Goal: Information Seeking & Learning: Learn about a topic

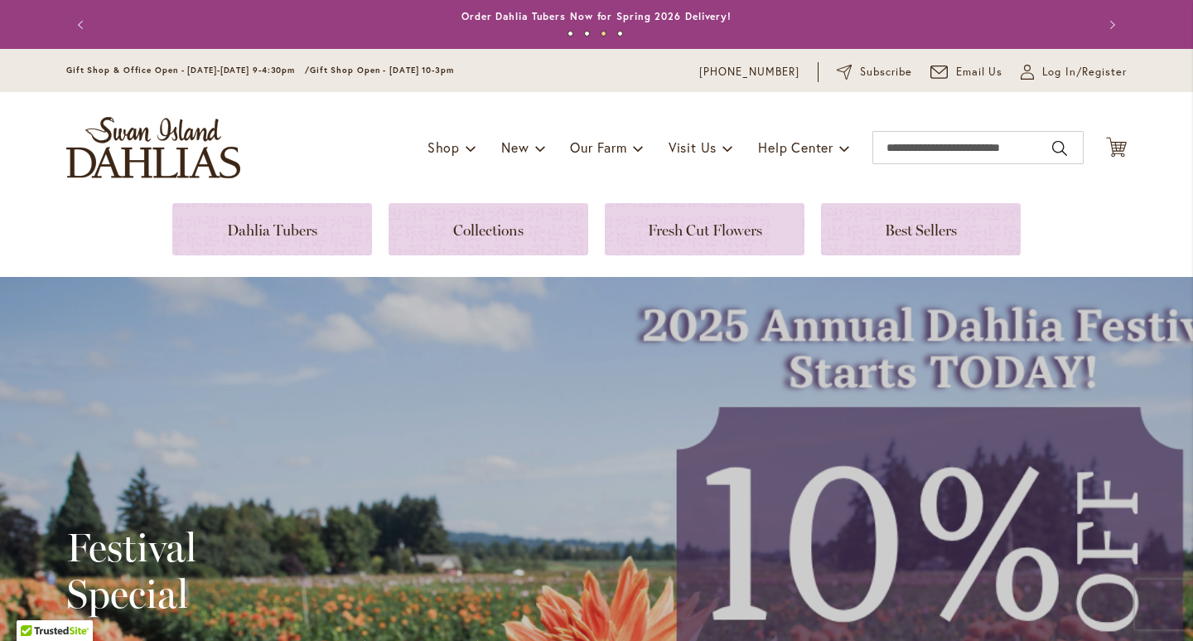
click at [576, 373] on div "Festival Special August through [DATE] Order Now" at bounding box center [596, 641] width 1193 height 729
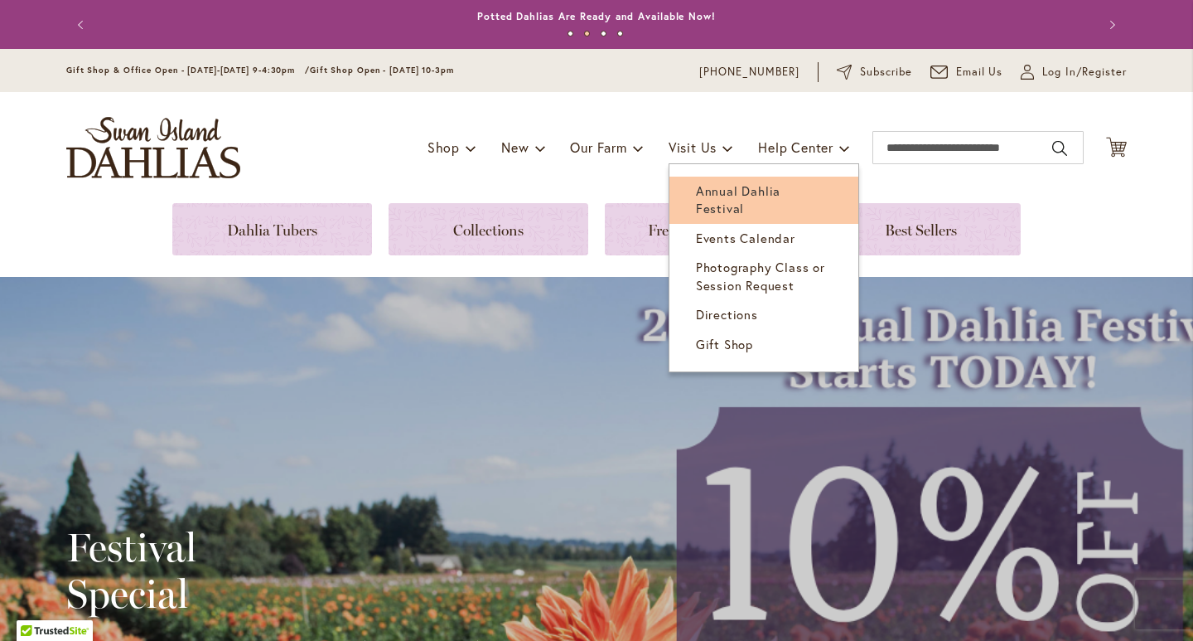
click at [718, 193] on span "Annual Dahlia Festival" at bounding box center [738, 199] width 85 height 34
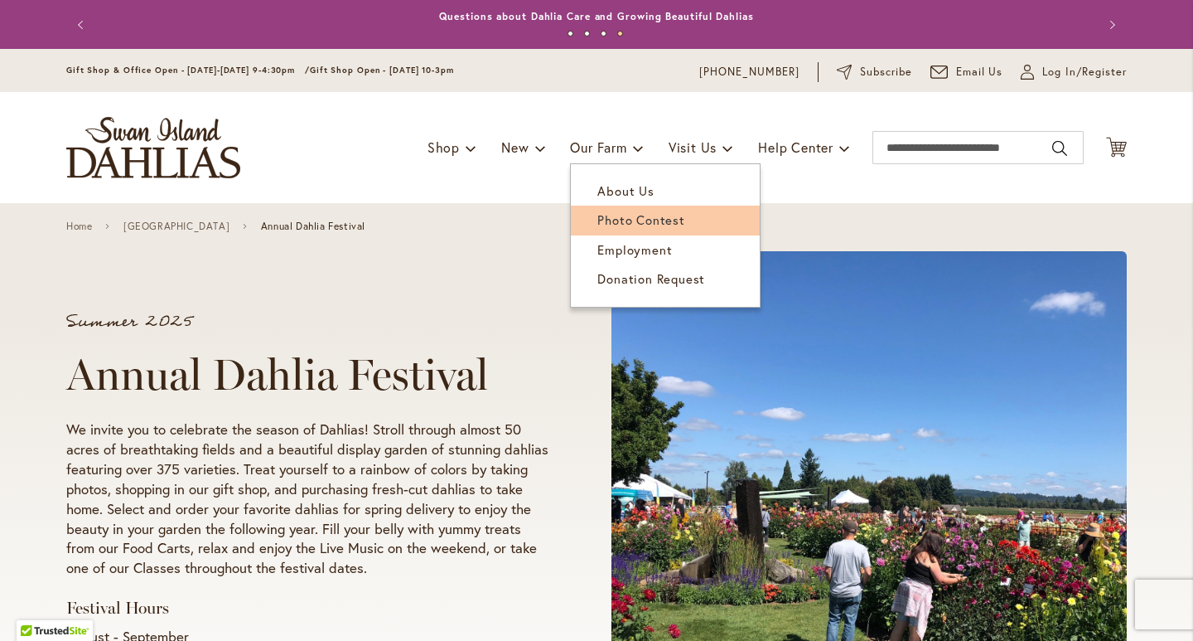
click at [631, 223] on span "Photo Contest" at bounding box center [640, 219] width 87 height 17
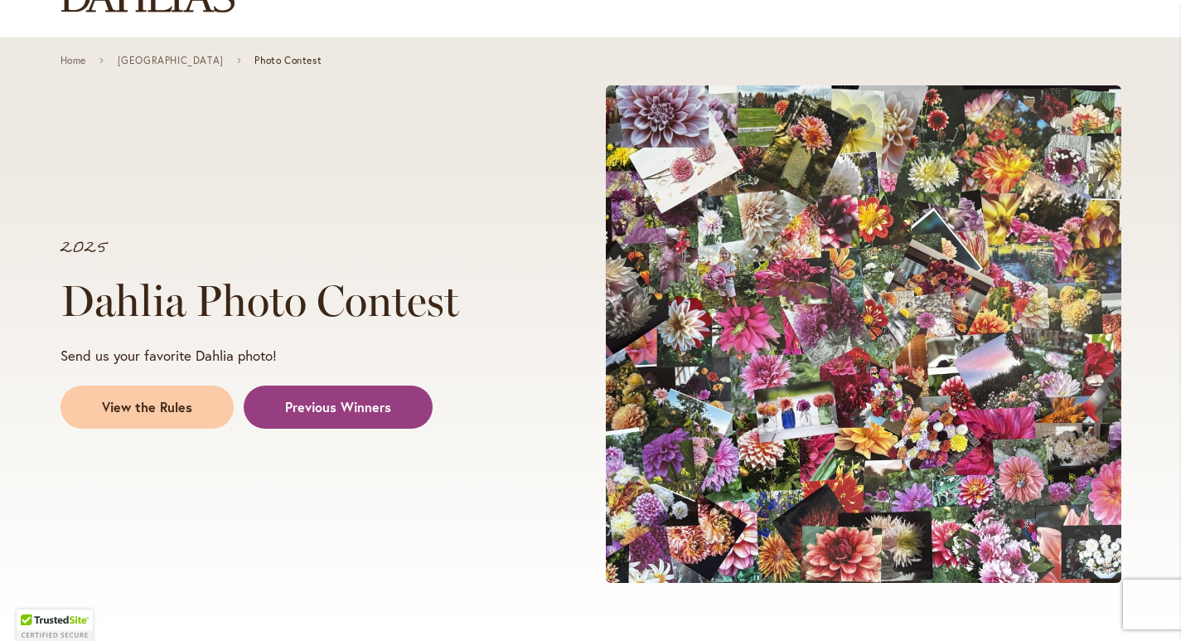
scroll to position [249, 0]
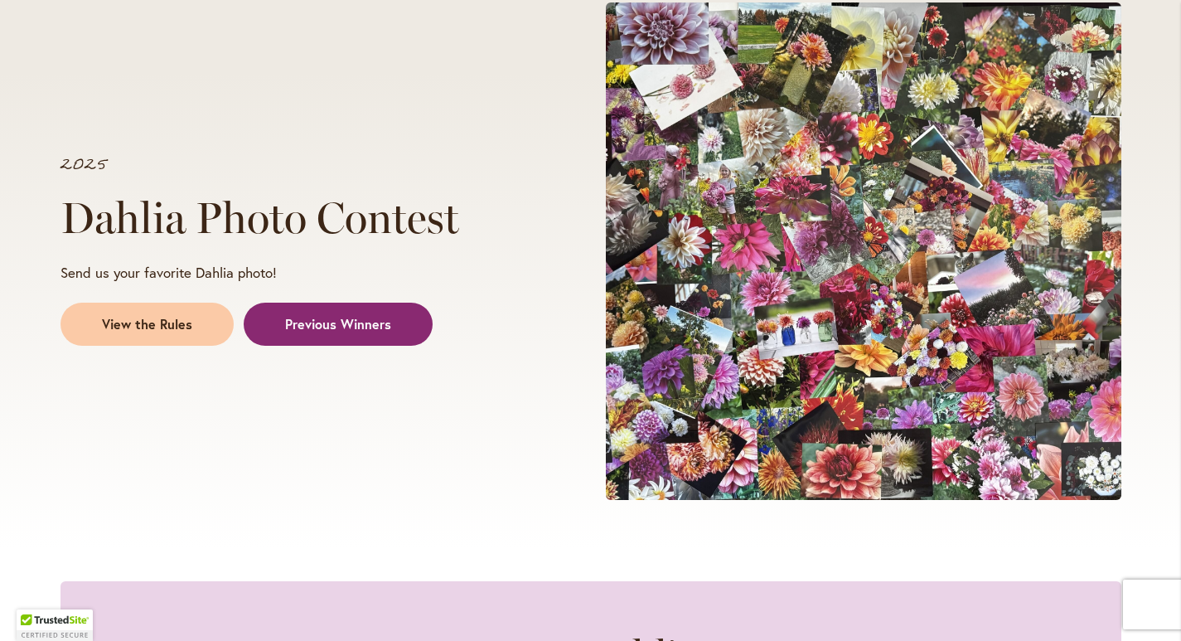
click at [388, 309] on link "Previous Winners" at bounding box center [338, 323] width 189 height 43
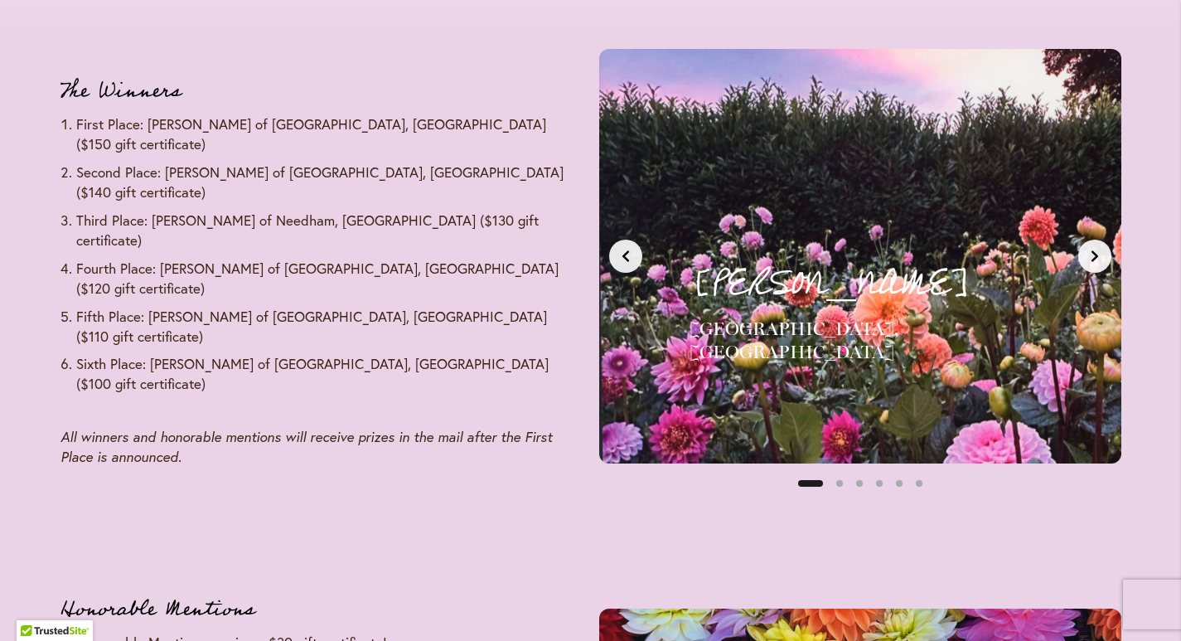
scroll to position [2032, 0]
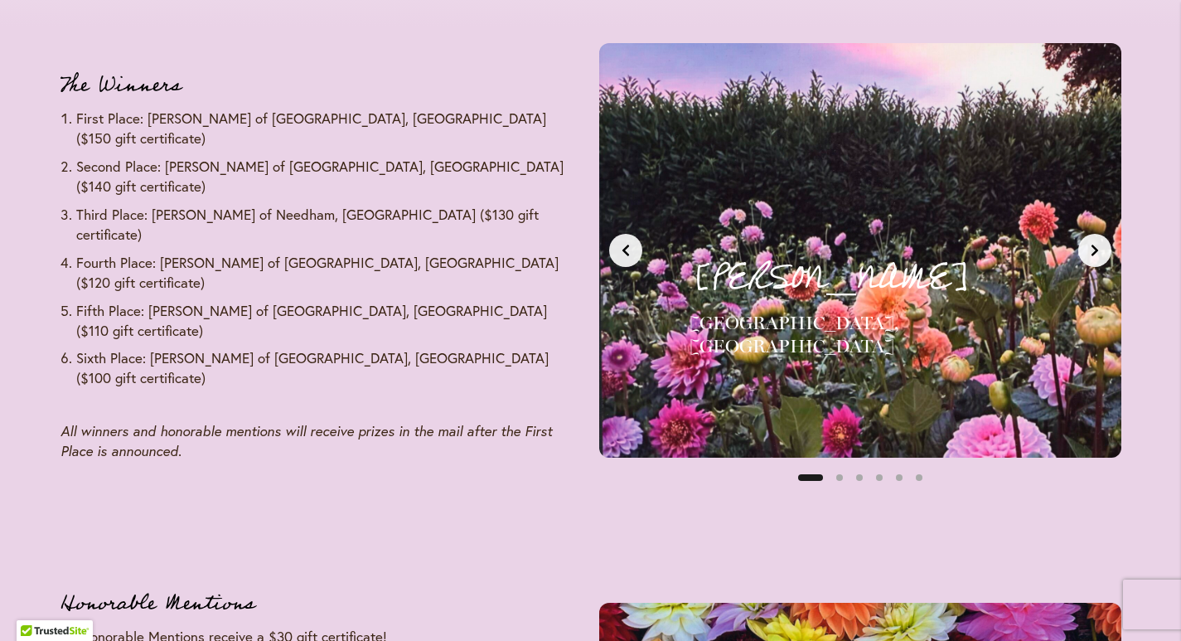
click at [1099, 249] on icon "Next slide" at bounding box center [1094, 250] width 13 height 13
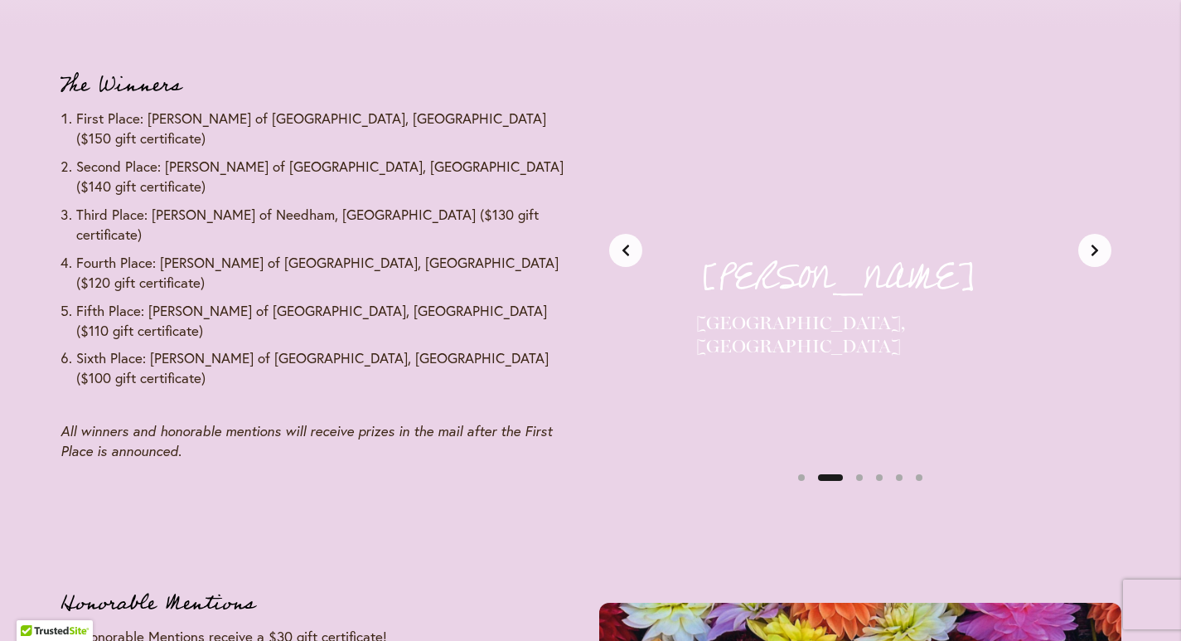
scroll to position [0, 547]
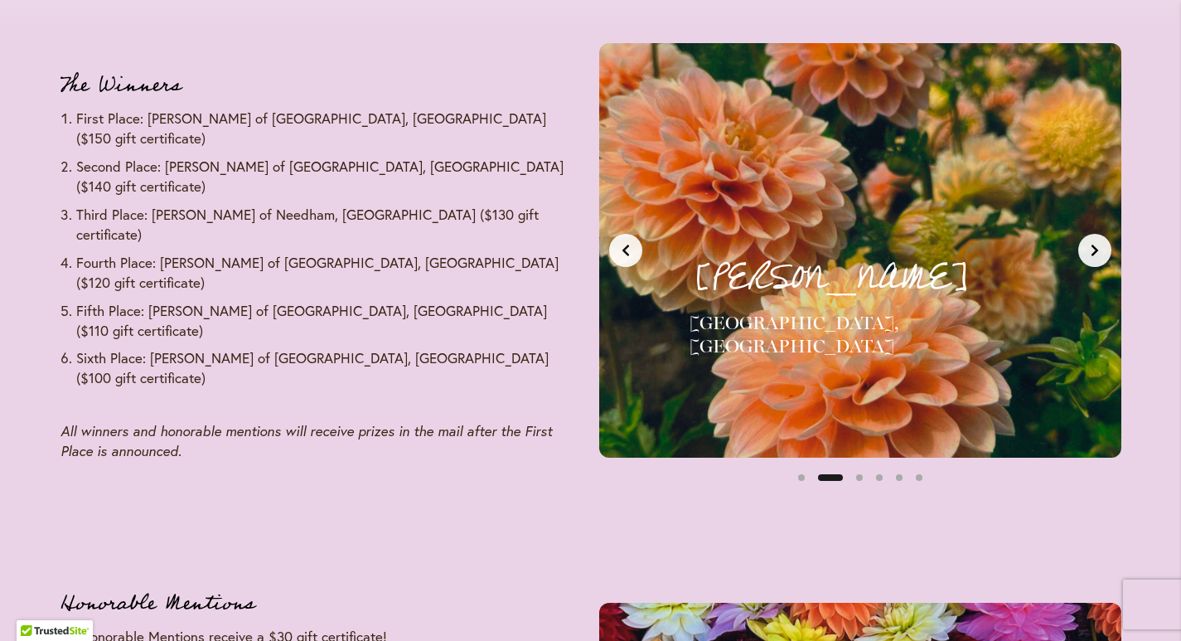
click at [1099, 249] on icon "Next slide" at bounding box center [1094, 250] width 13 height 13
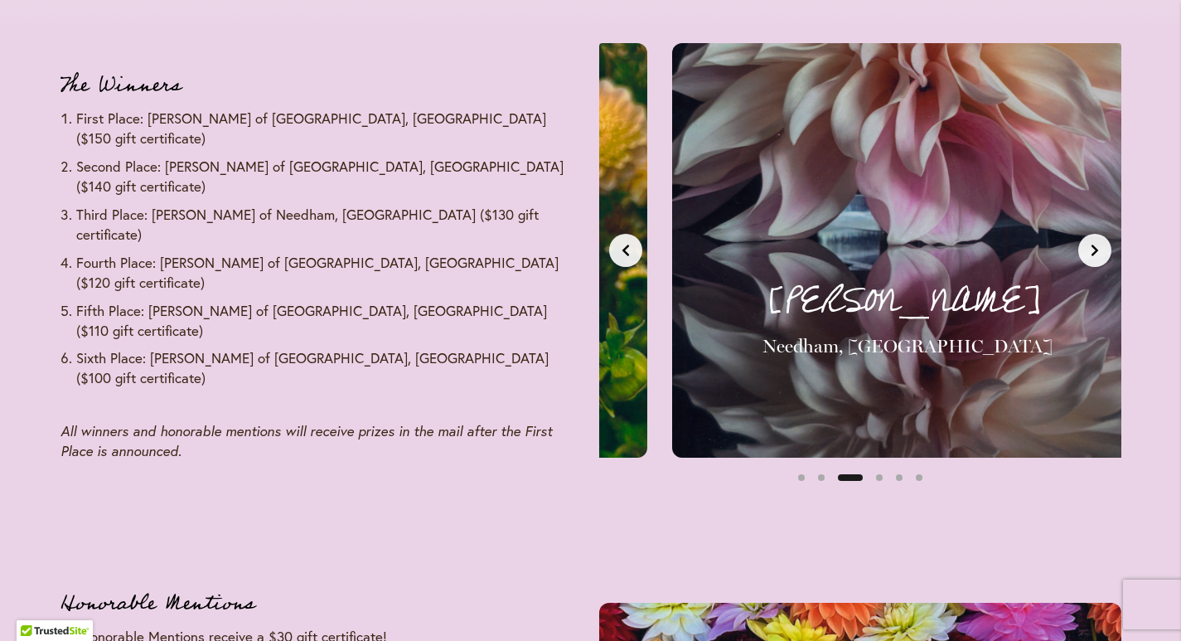
scroll to position [0, 1094]
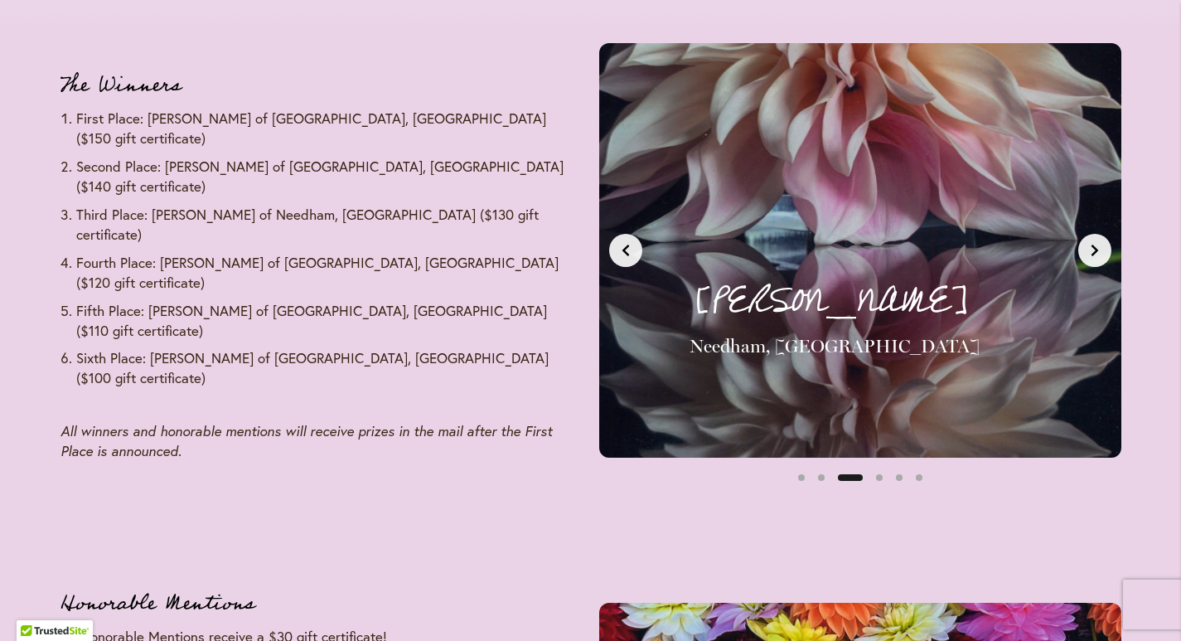
click at [1099, 249] on icon "Next slide" at bounding box center [1094, 250] width 13 height 13
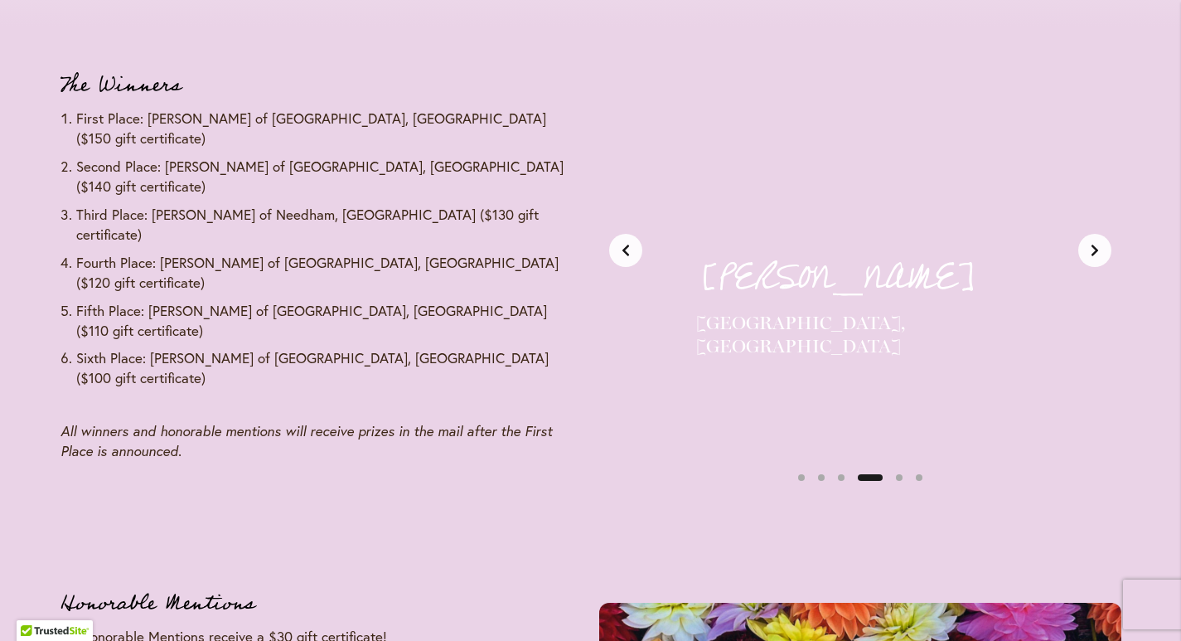
scroll to position [0, 1641]
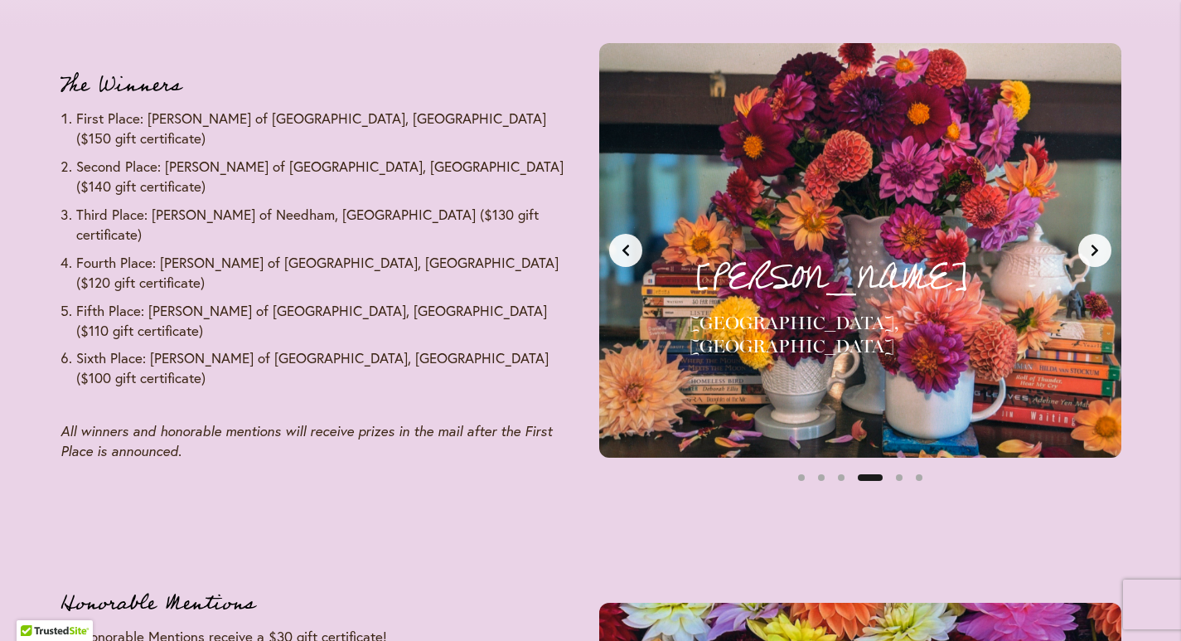
click at [1099, 249] on icon "Next slide" at bounding box center [1094, 250] width 13 height 13
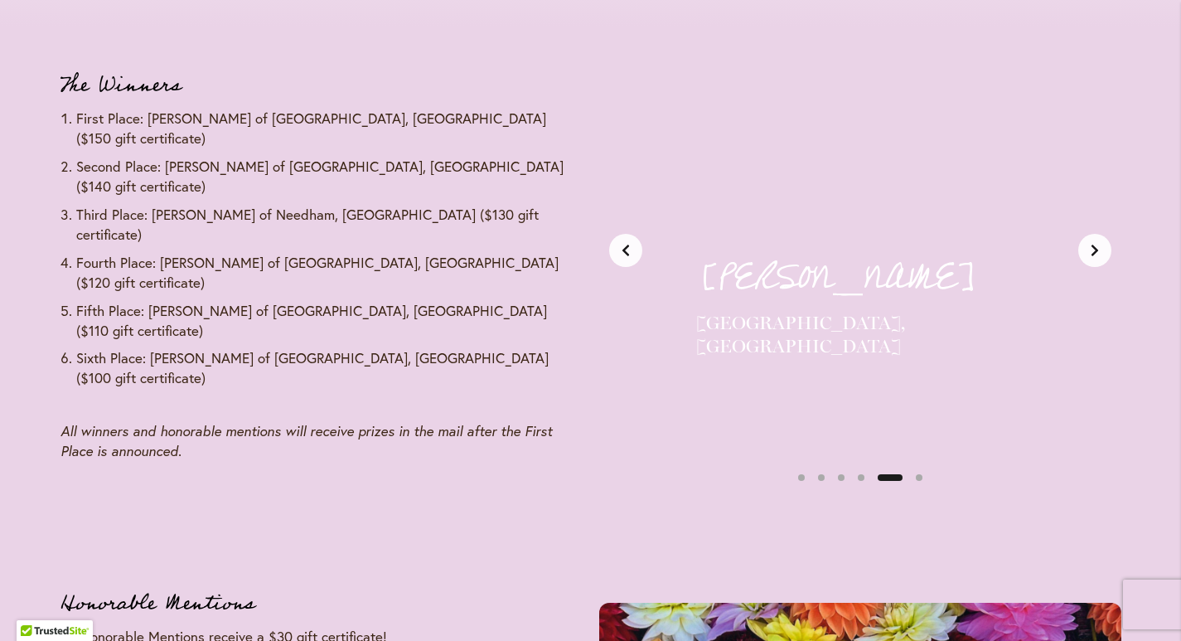
scroll to position [0, 2188]
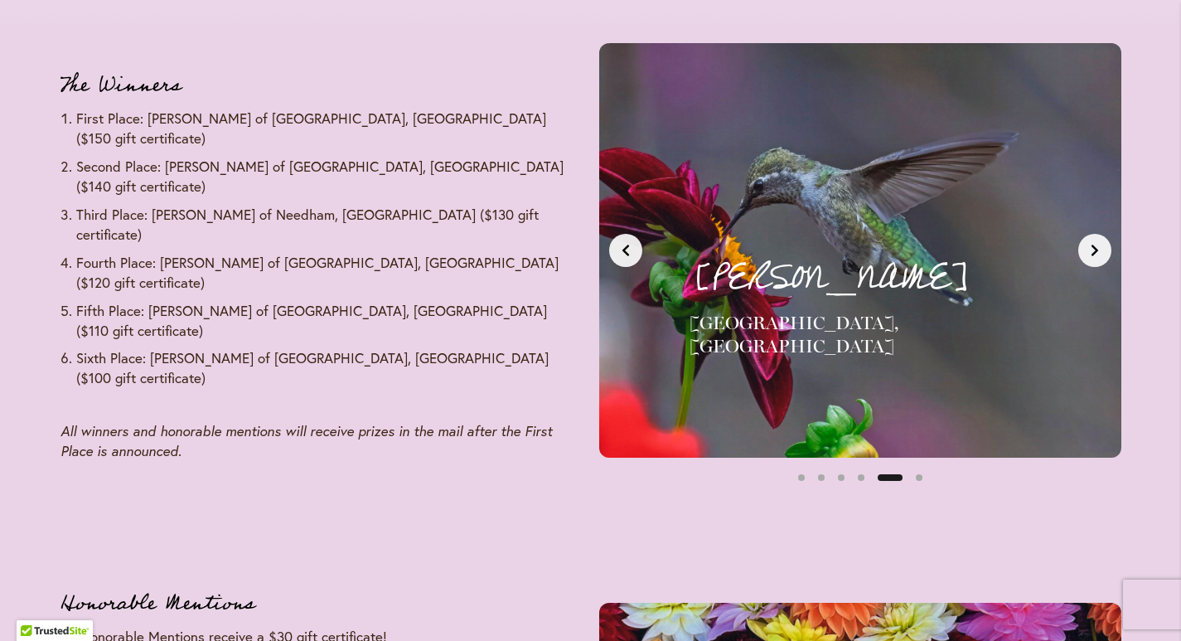
click at [1099, 249] on icon "Next slide" at bounding box center [1094, 250] width 13 height 13
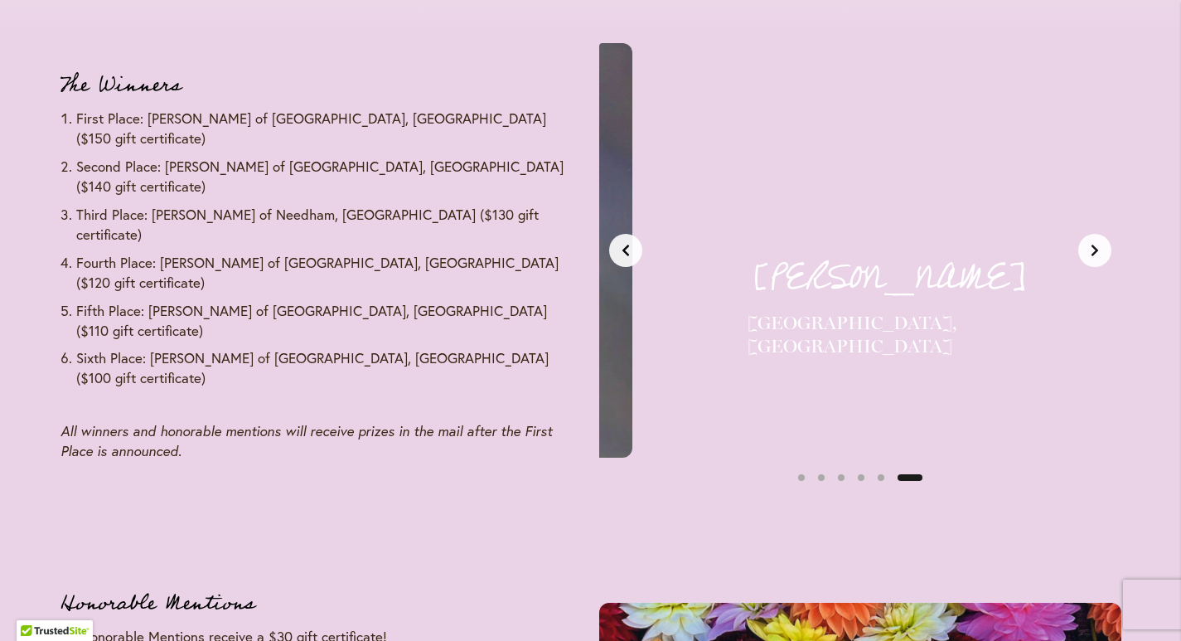
scroll to position [0, 2734]
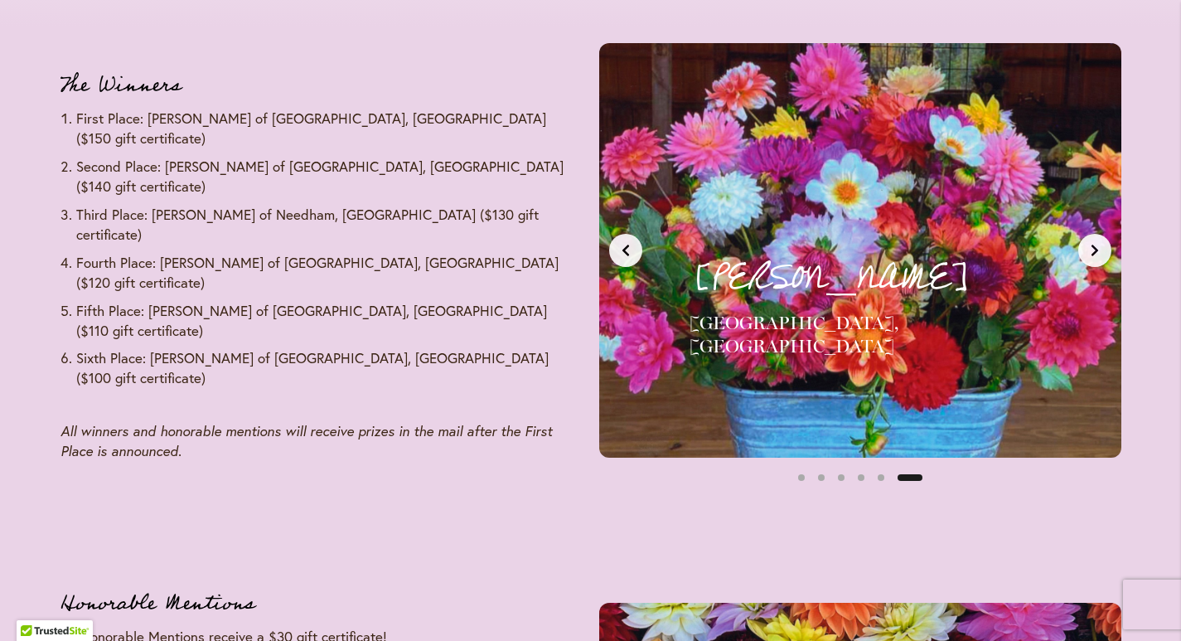
click at [1099, 249] on icon "Next slide" at bounding box center [1094, 250] width 13 height 13
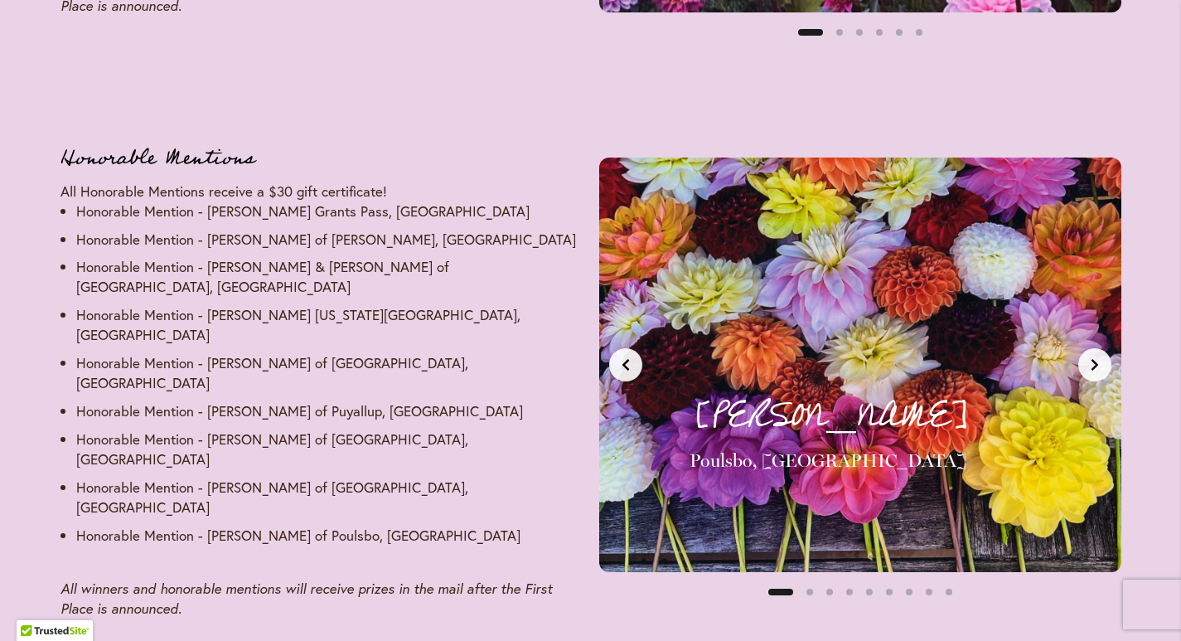
scroll to position [2446, 0]
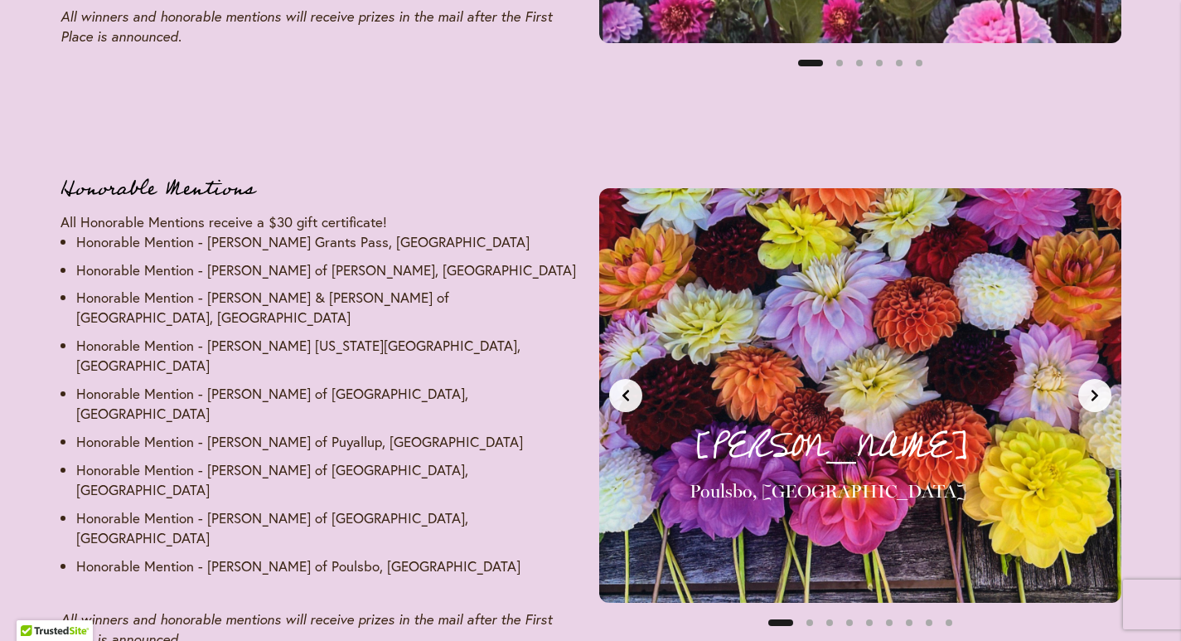
click at [1094, 389] on icon "Next slide" at bounding box center [1093, 395] width 7 height 12
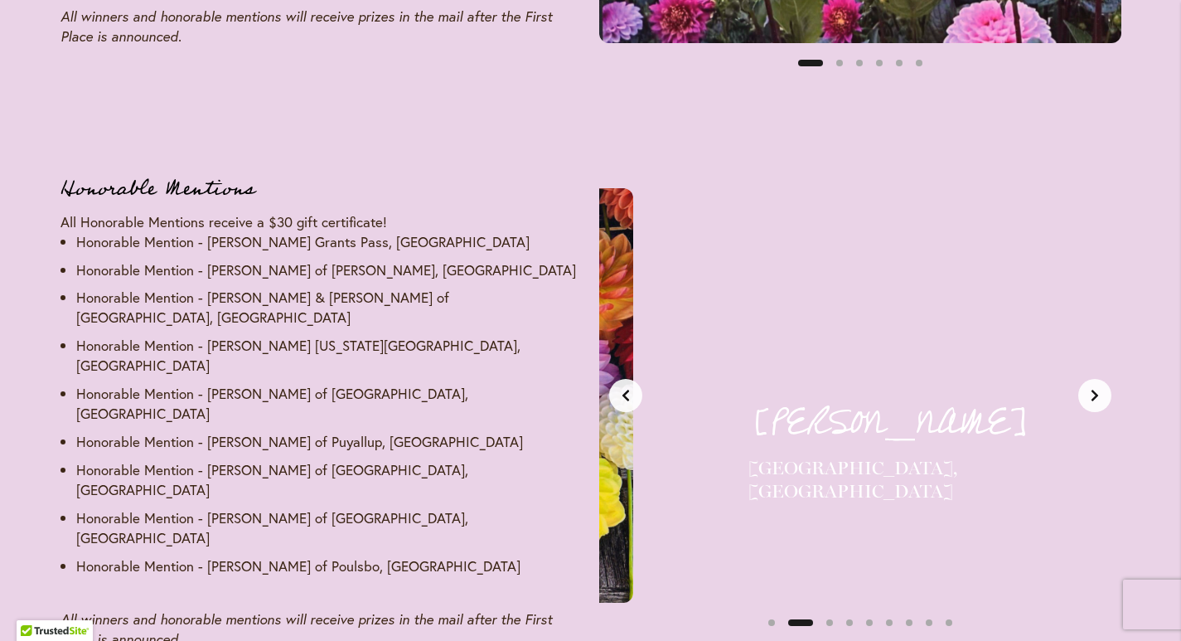
scroll to position [0, 547]
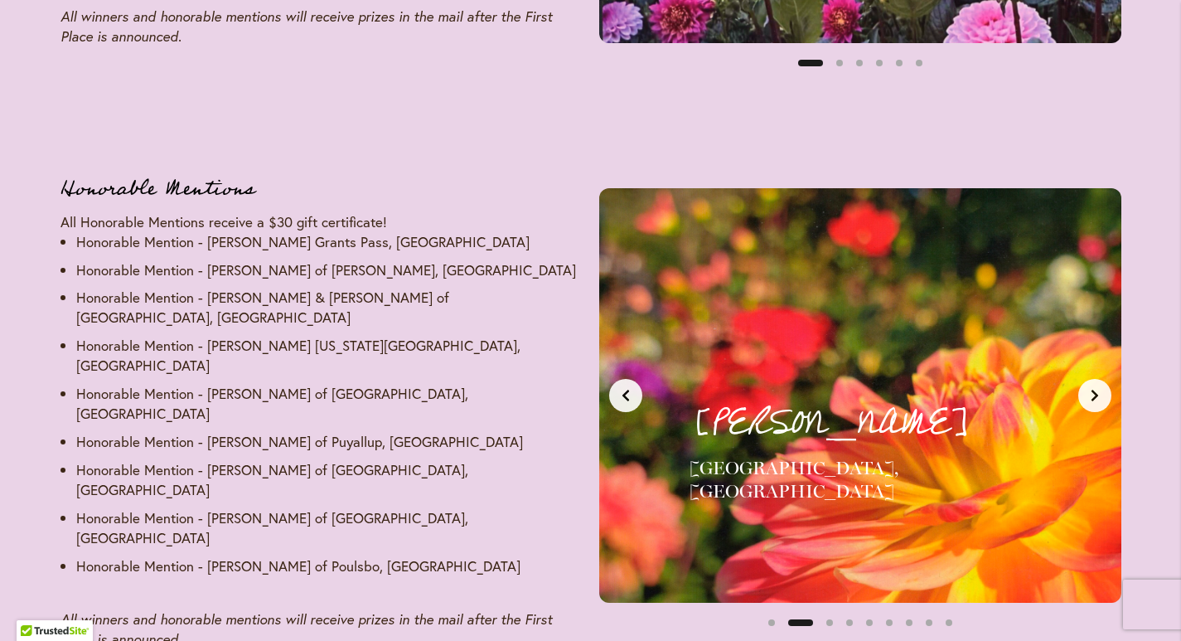
click at [1094, 389] on icon "Next slide" at bounding box center [1093, 395] width 7 height 12
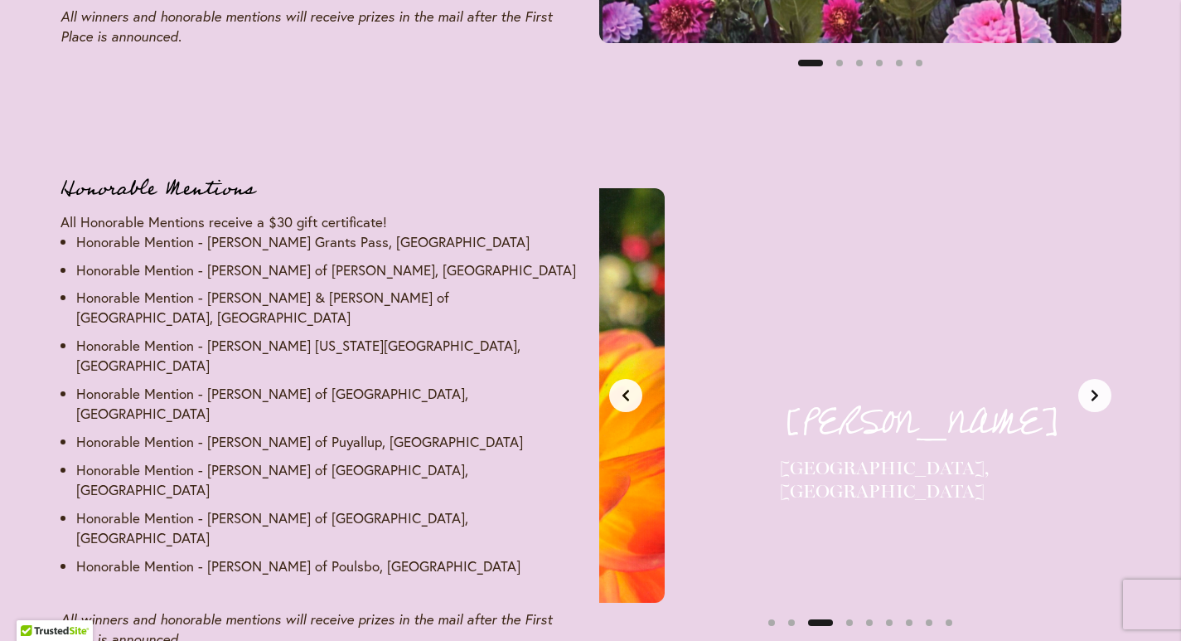
scroll to position [0, 1094]
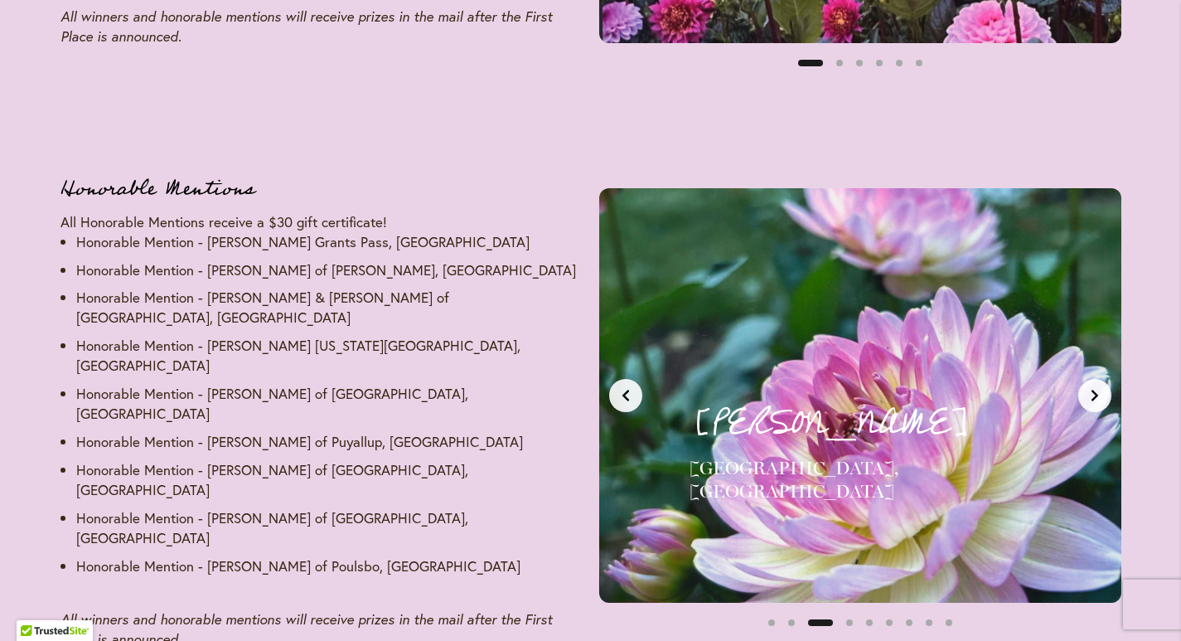
click at [1094, 389] on icon "Next slide" at bounding box center [1093, 395] width 7 height 12
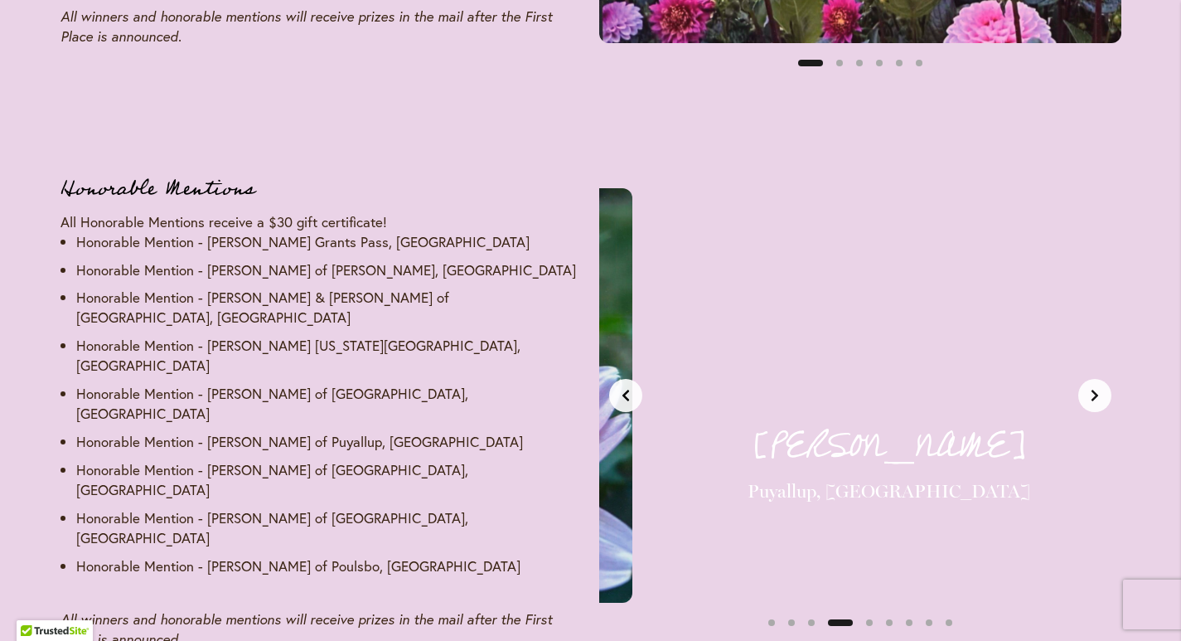
scroll to position [0, 1641]
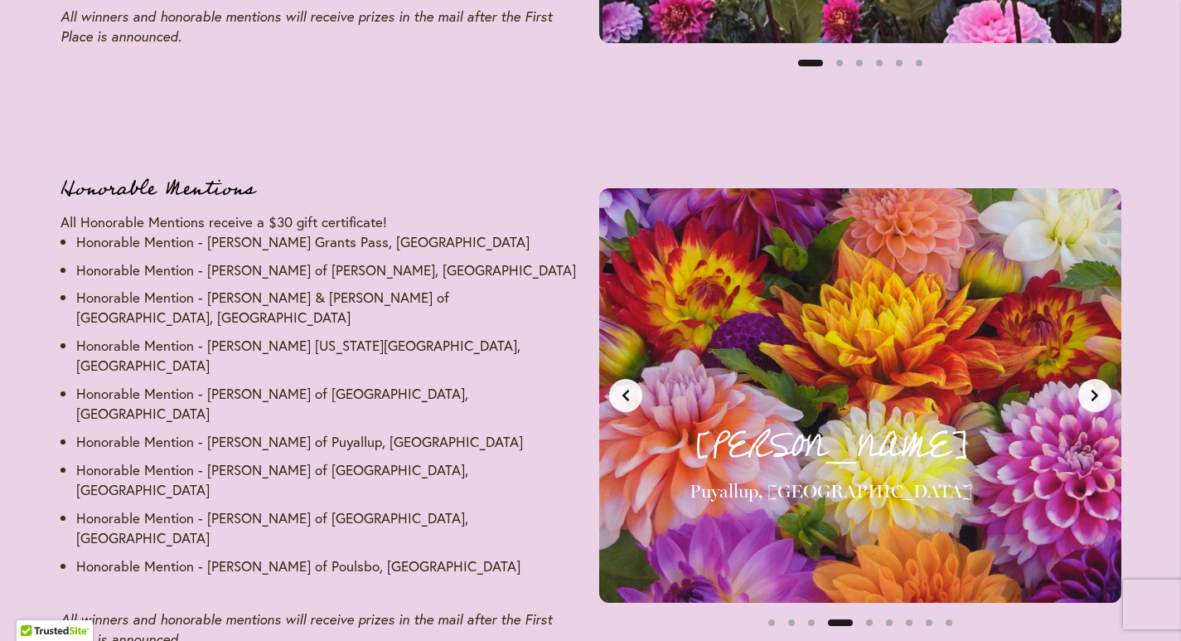
click at [1094, 389] on icon "Next slide" at bounding box center [1093, 395] width 7 height 12
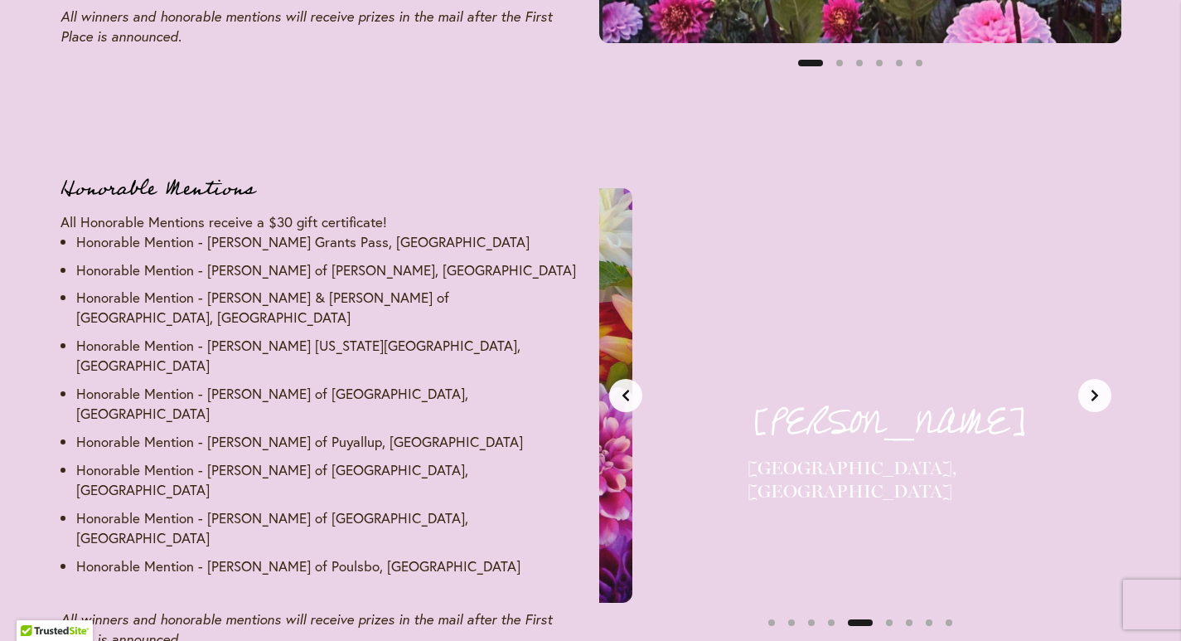
scroll to position [0, 2188]
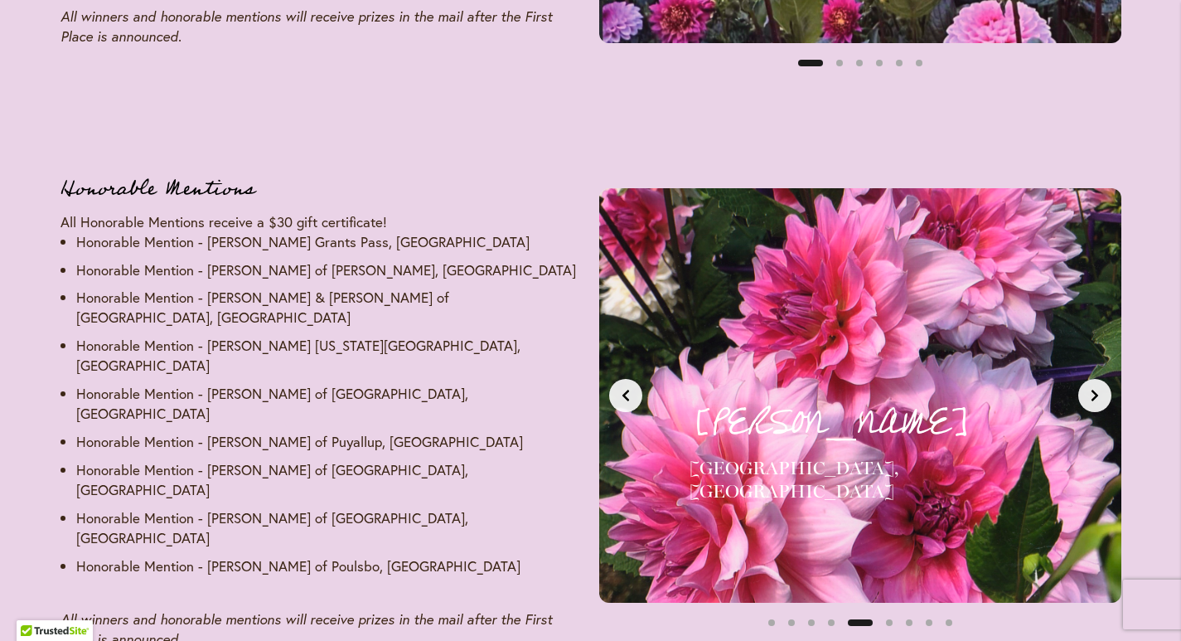
click at [1094, 389] on icon "Next slide" at bounding box center [1093, 395] width 7 height 12
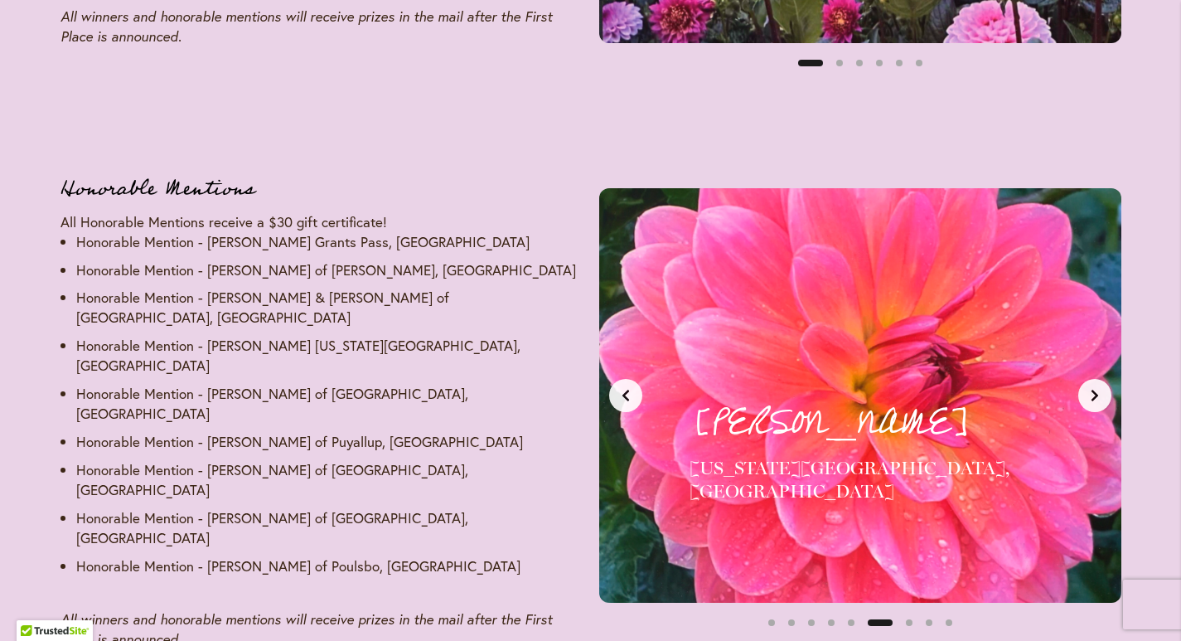
click at [1094, 389] on icon "Next slide" at bounding box center [1093, 395] width 7 height 12
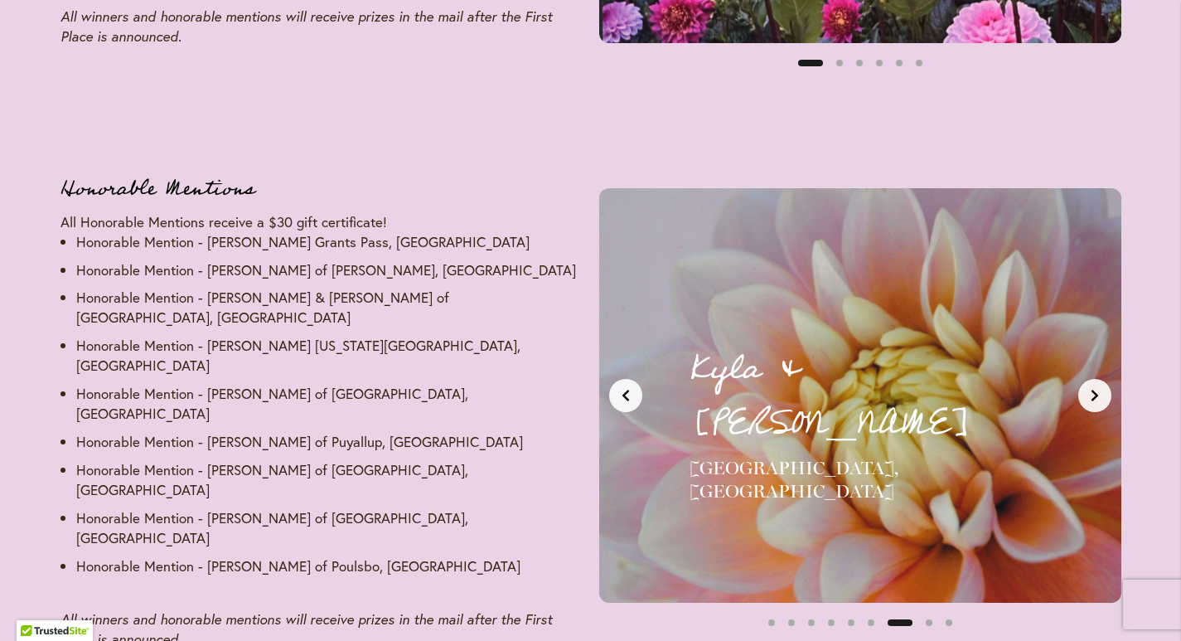
click at [1094, 389] on icon "Next slide" at bounding box center [1093, 395] width 7 height 12
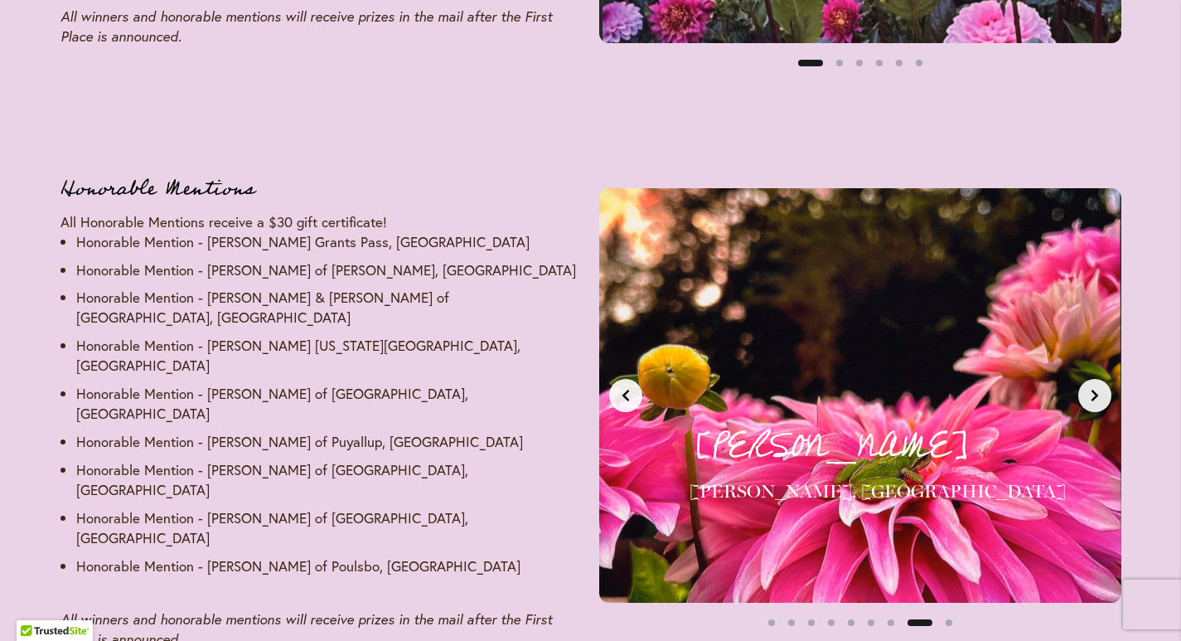
click at [1094, 389] on icon "Next slide" at bounding box center [1093, 395] width 7 height 12
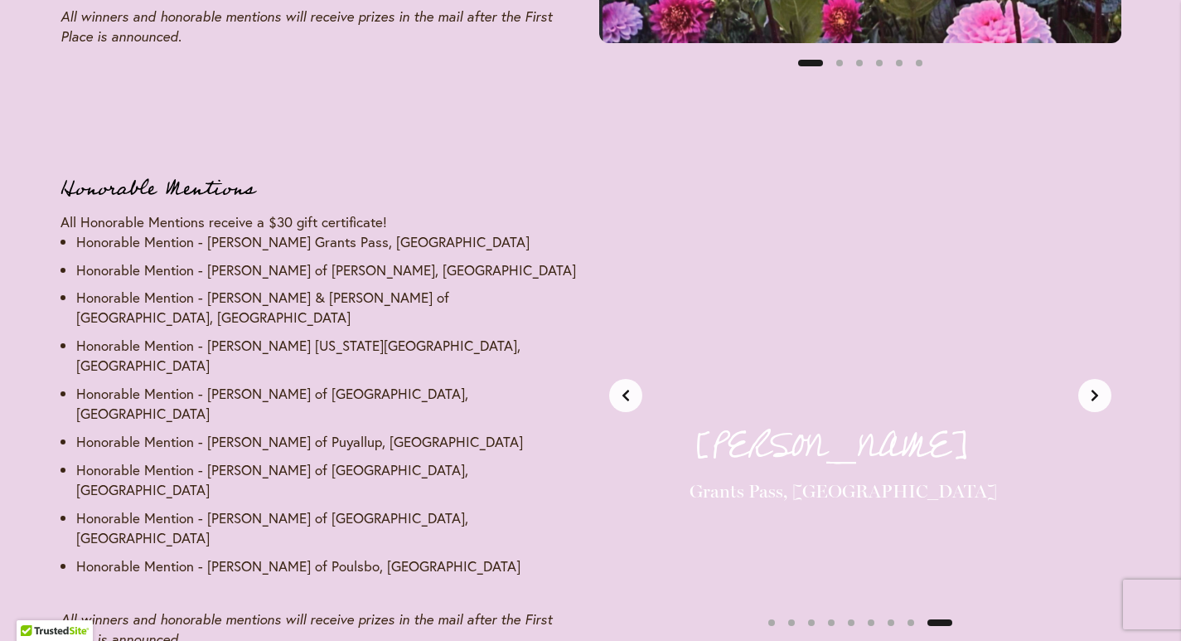
click at [1094, 389] on icon "Next slide" at bounding box center [1093, 395] width 7 height 12
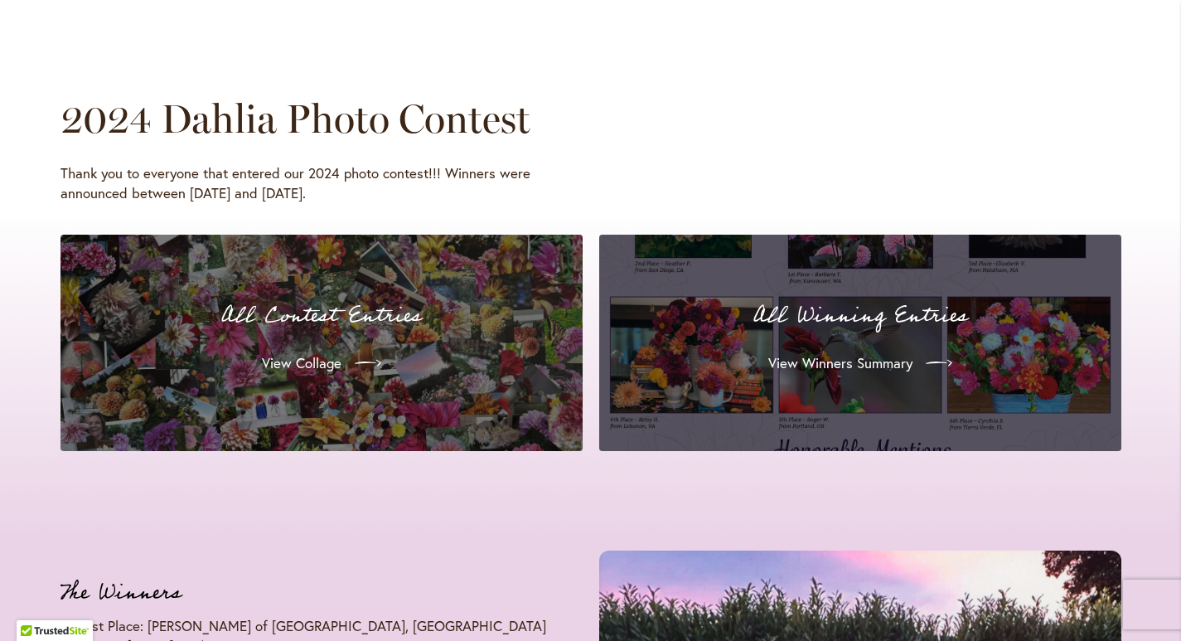
scroll to position [1535, 0]
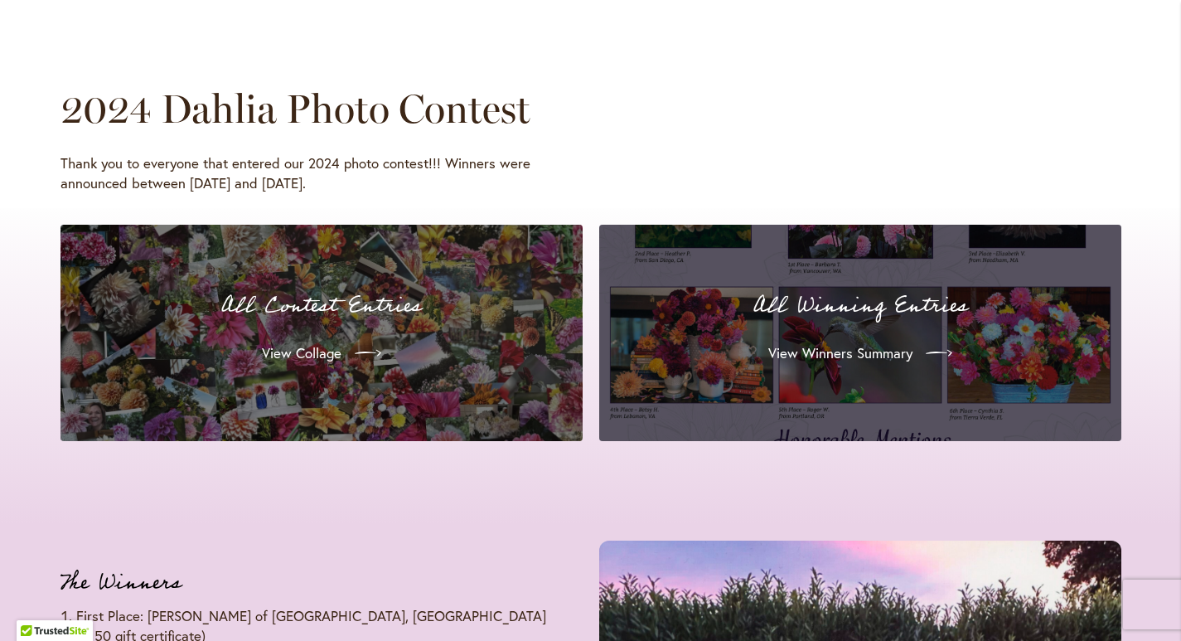
click at [495, 331] on div "View Collage" at bounding box center [321, 353] width 482 height 46
click at [331, 347] on span "View Collage" at bounding box center [300, 353] width 80 height 20
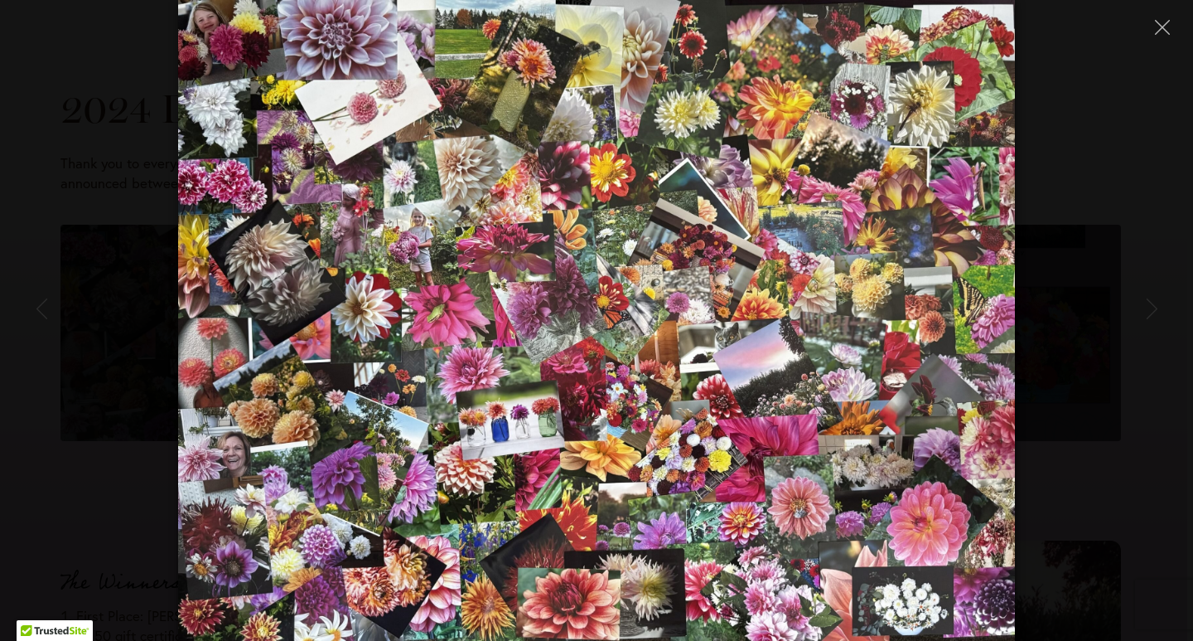
click at [1155, 104] on div at bounding box center [596, 320] width 1193 height 641
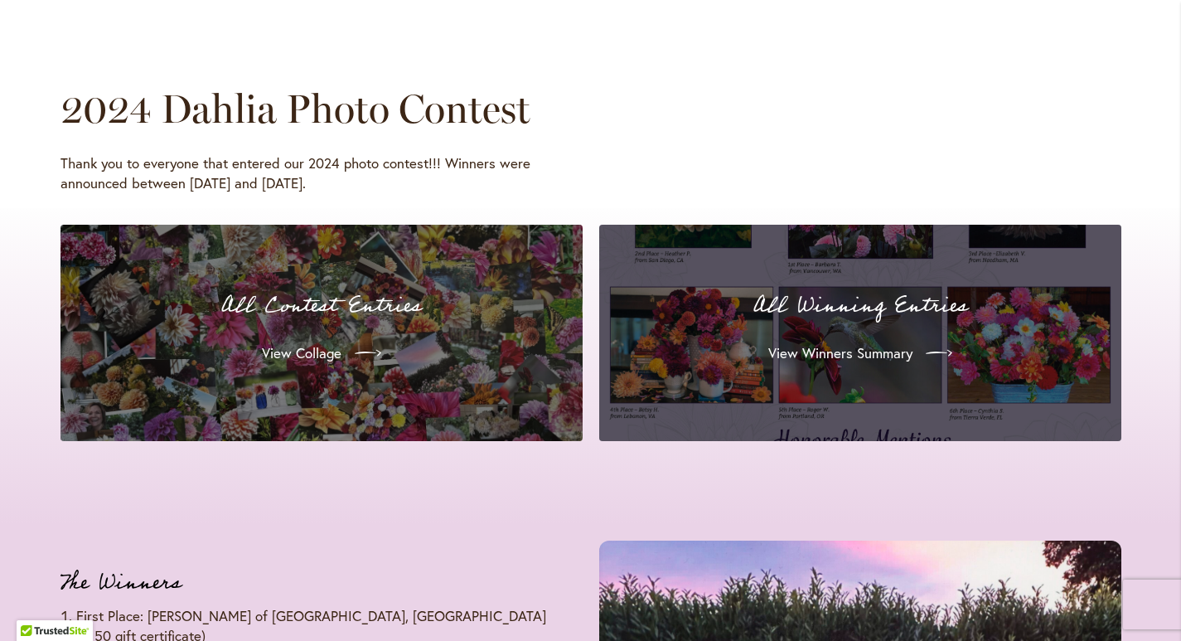
click at [838, 323] on p "All Winning Entries" at bounding box center [860, 305] width 482 height 35
click at [829, 349] on span "View Winners Summary" at bounding box center [838, 353] width 144 height 20
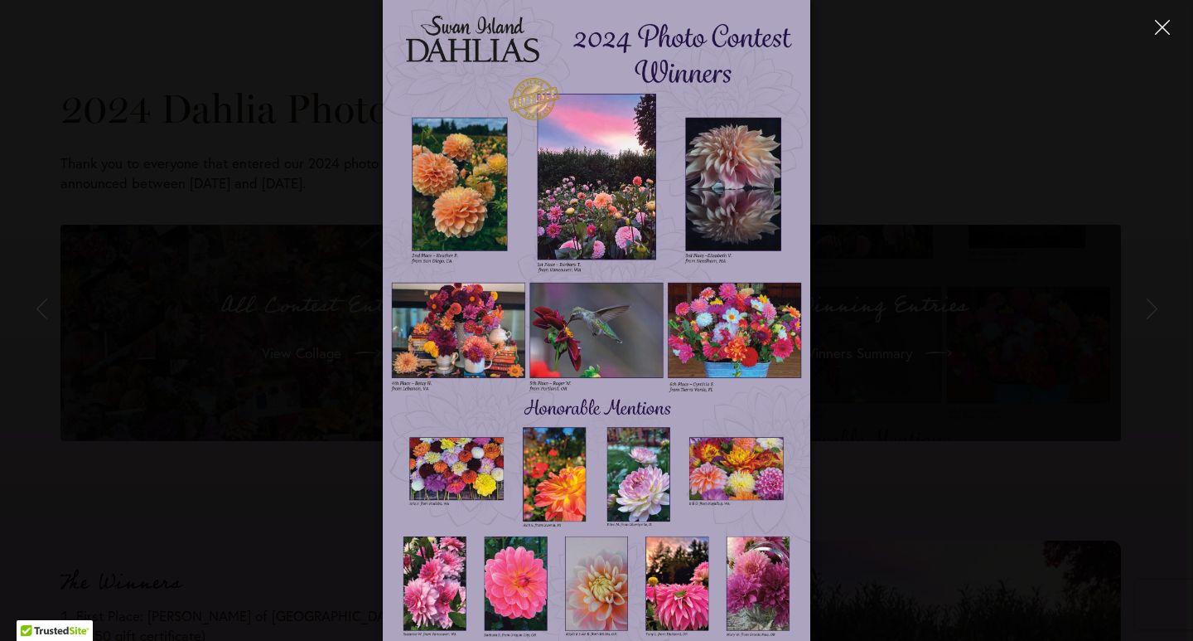
click at [1153, 33] on button "Close" at bounding box center [1162, 26] width 29 height 29
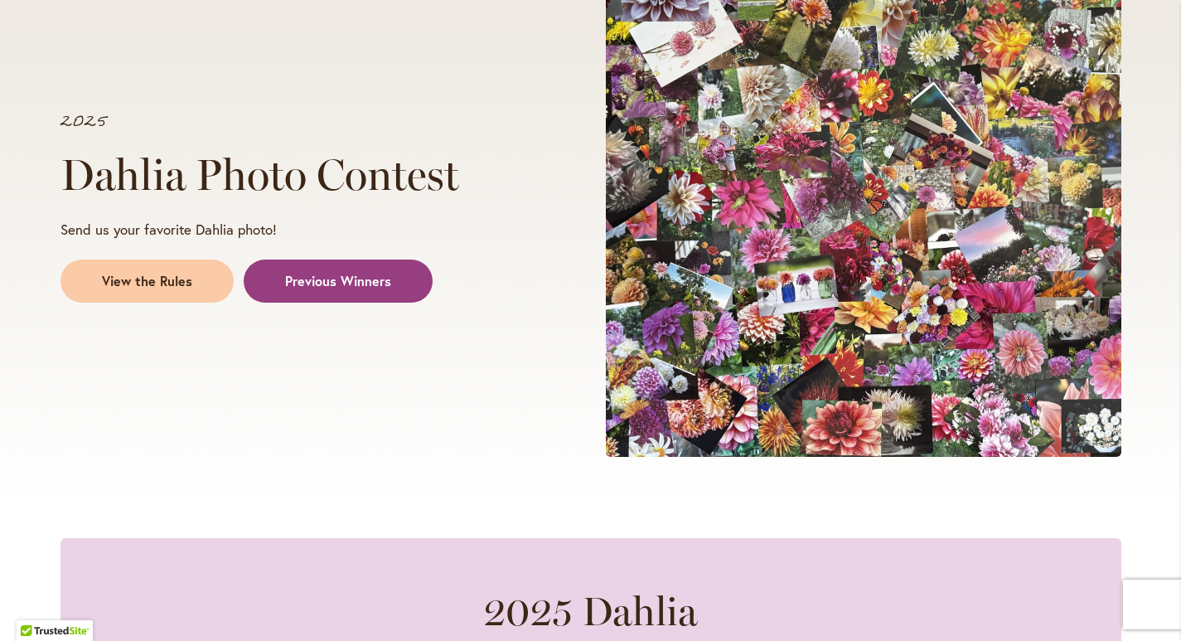
scroll to position [0, 0]
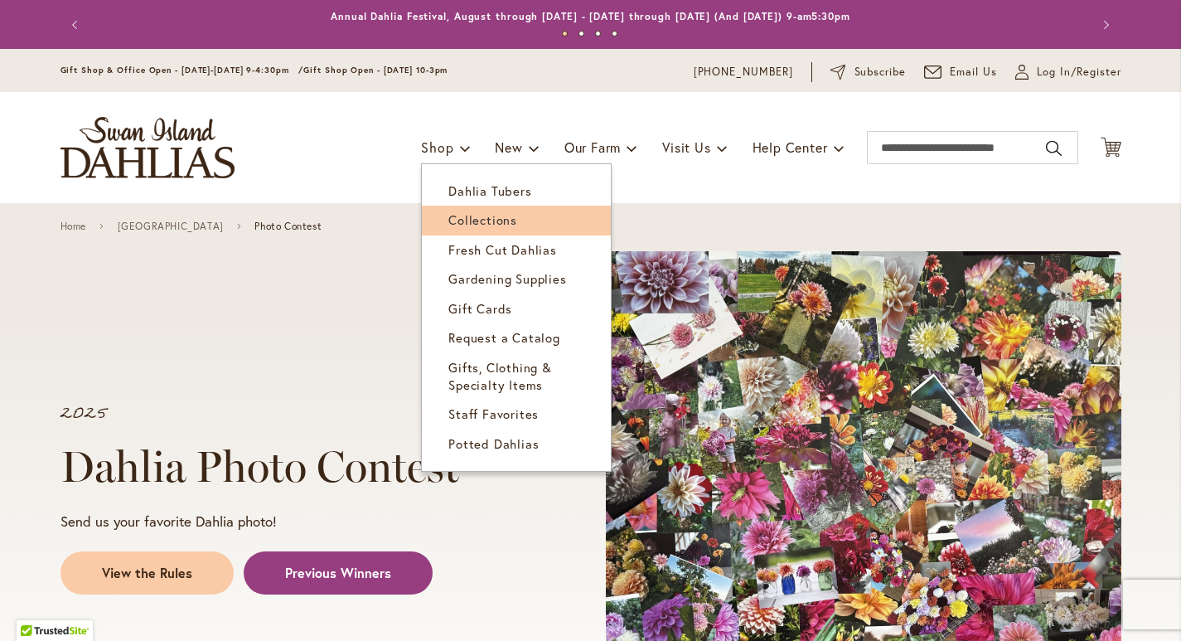
click at [492, 215] on span "Collections" at bounding box center [482, 219] width 69 height 17
